Goal: Navigation & Orientation: Find specific page/section

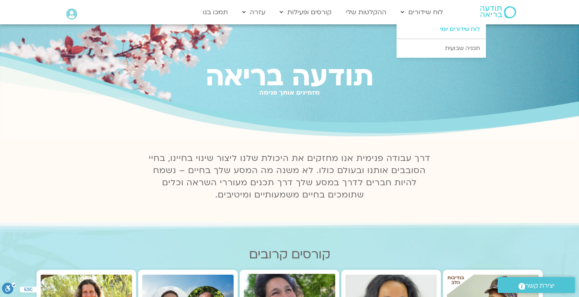
click at [421, 28] on link "לוח שידורים יומי" at bounding box center [441, 29] width 89 height 19
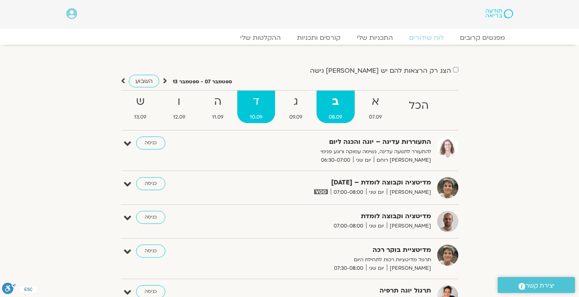
click at [260, 100] on strong "ד" at bounding box center [256, 102] width 38 height 18
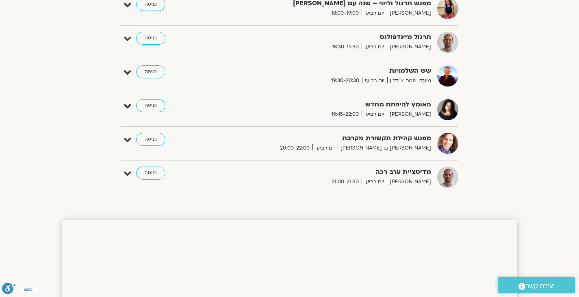
scroll to position [461, 0]
